Goal: Find specific page/section: Find specific page/section

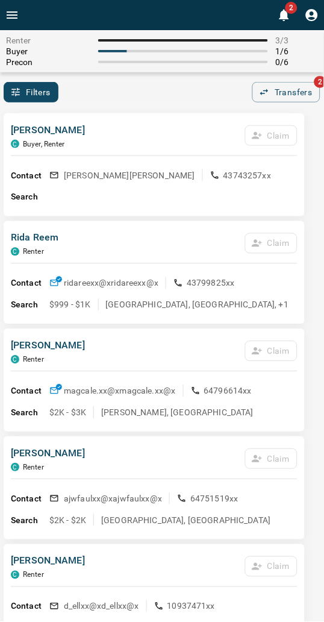
click at [96, 128] on div "[PERSON_NAME] C Buyer, Renter Claim" at bounding box center [154, 139] width 287 height 33
click at [94, 89] on div "Filters 0 Transfers 2" at bounding box center [162, 92] width 324 height 20
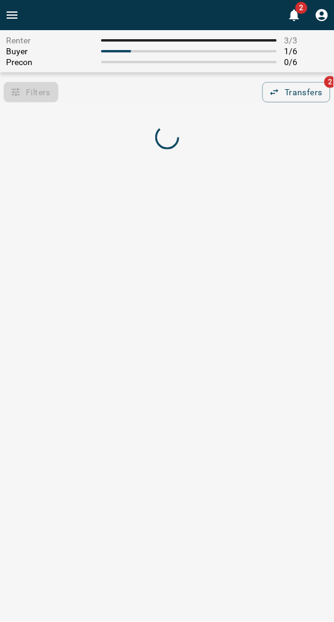
click at [96, 111] on div at bounding box center [167, 138] width 334 height 57
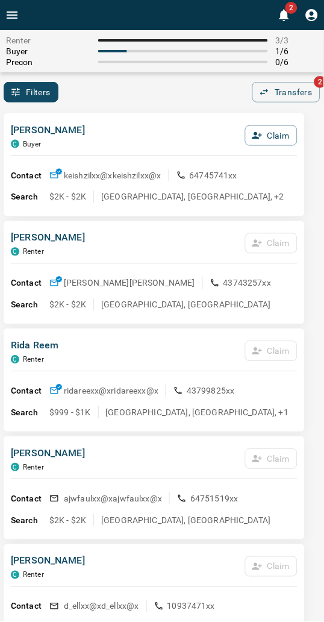
click at [94, 99] on div "Filters 0 Transfers 2" at bounding box center [162, 92] width 324 height 20
click at [160, 87] on div "Filters 0 Transfers 2" at bounding box center [162, 92] width 324 height 20
click at [135, 87] on div "Filters 0 Transfers 2" at bounding box center [162, 92] width 324 height 20
click at [167, 86] on div "Filters 0 Transfers 2" at bounding box center [162, 92] width 324 height 20
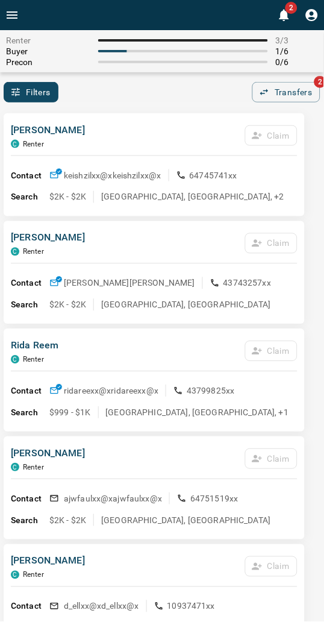
click at [167, 92] on div "Filters 0 Transfers 2" at bounding box center [162, 92] width 324 height 20
click at [127, 73] on div "Renter 3 / 3 Buyer 1 / 6 Precon 0 / 6 Filters 0 Transfers 2" at bounding box center [162, 66] width 324 height 72
click at [124, 75] on div "Renter 3 / 3 Buyer 1 / 6 Precon 0 / 6 Filters 0 Transfers 2" at bounding box center [162, 66] width 324 height 72
